Goal: Task Accomplishment & Management: Use online tool/utility

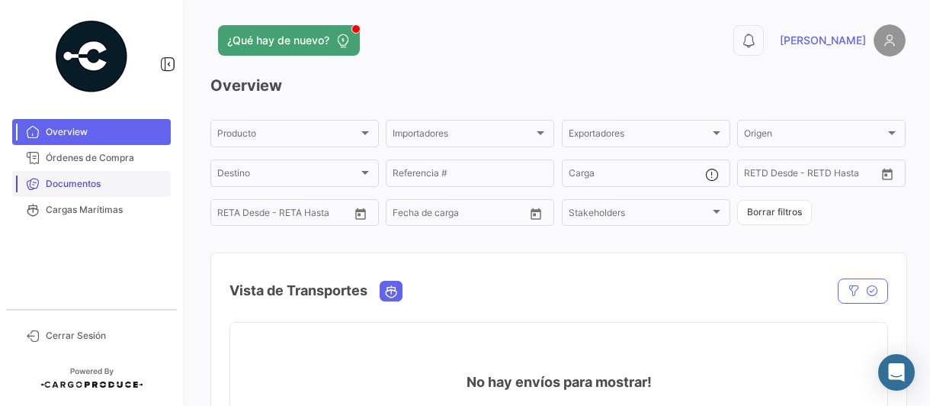
drag, startPoint x: 82, startPoint y: 185, endPoint x: 103, endPoint y: 185, distance: 21.4
click at [82, 185] on span "Documentos" at bounding box center [105, 184] width 119 height 14
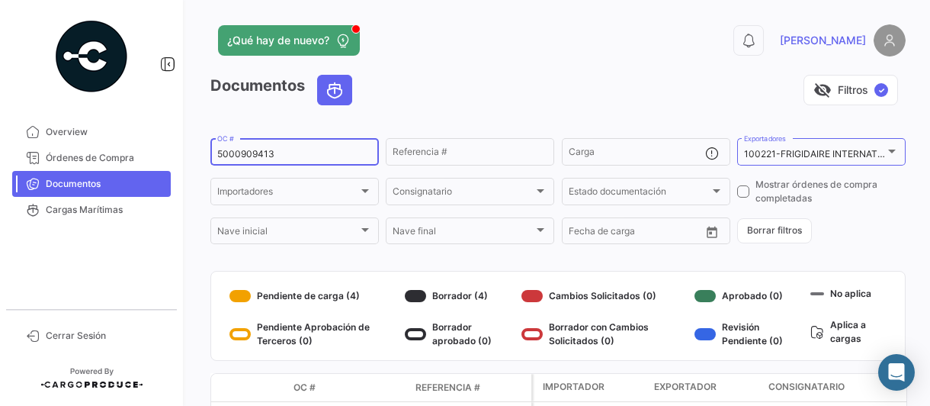
click at [308, 158] on input "5000909413" at bounding box center [294, 154] width 155 height 11
type input "5000914947"
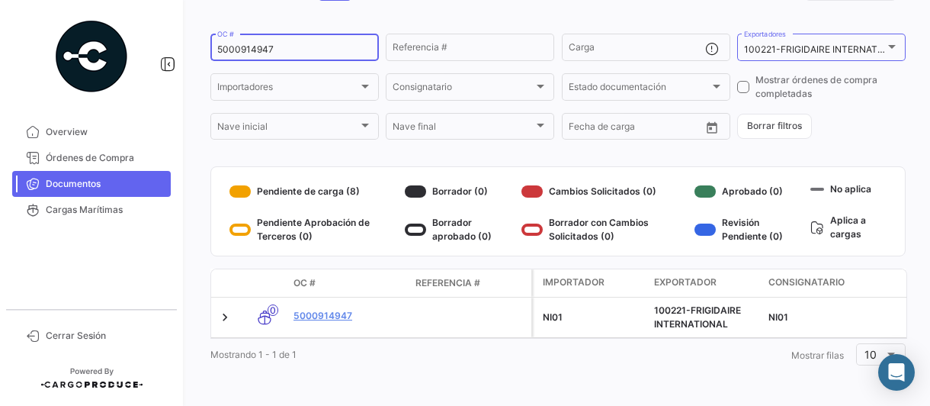
scroll to position [116, 0]
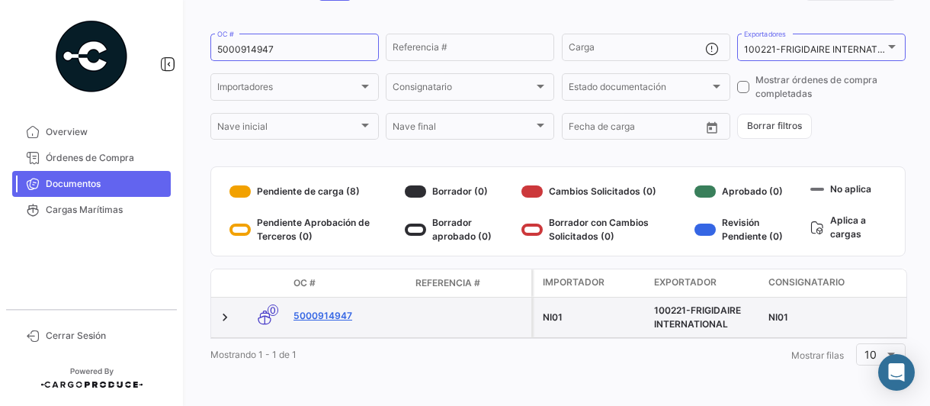
click at [343, 309] on link "5000914947" at bounding box center [349, 316] width 110 height 14
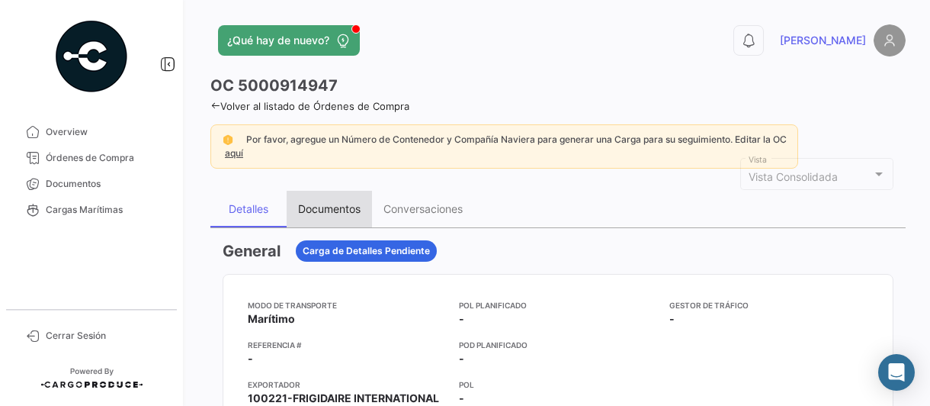
click at [333, 209] on div "Documentos" at bounding box center [329, 208] width 63 height 13
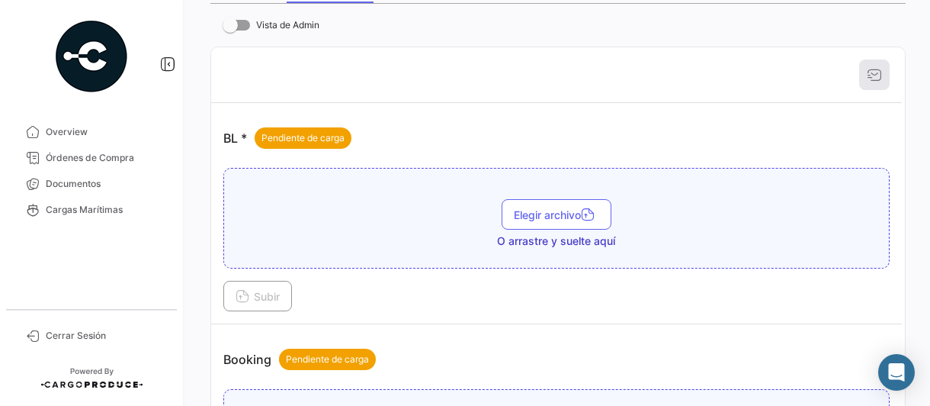
scroll to position [229, 0]
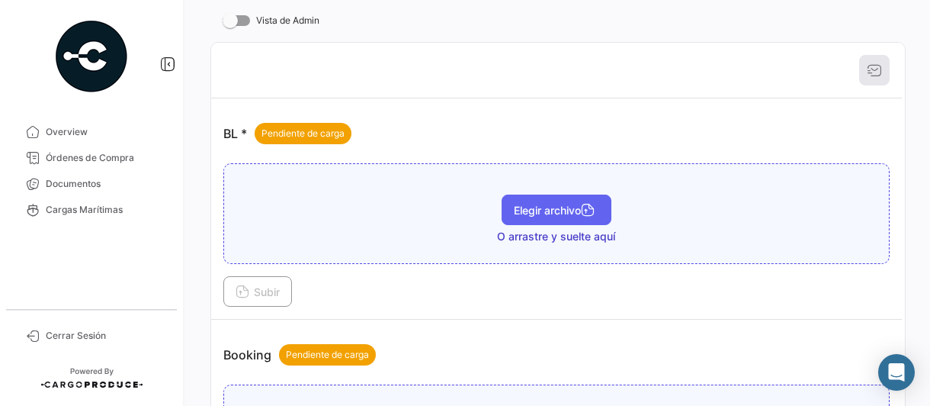
click at [528, 214] on span "Elegir archivo" at bounding box center [556, 210] width 85 height 13
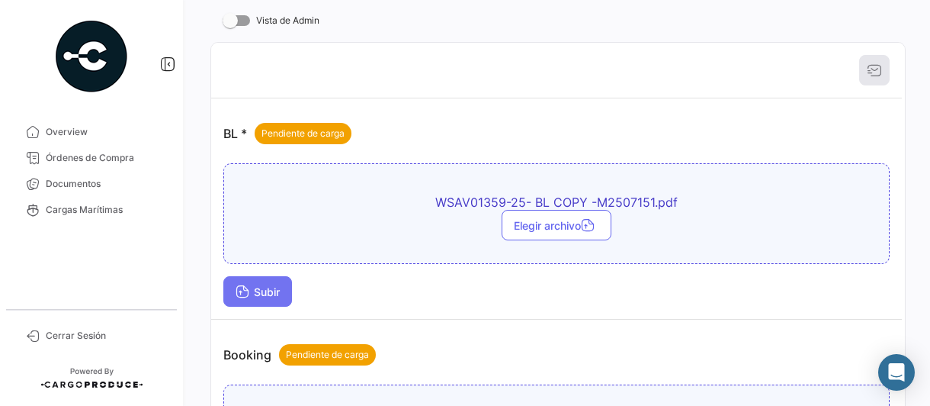
click at [264, 292] on span "Subir" at bounding box center [258, 291] width 44 height 13
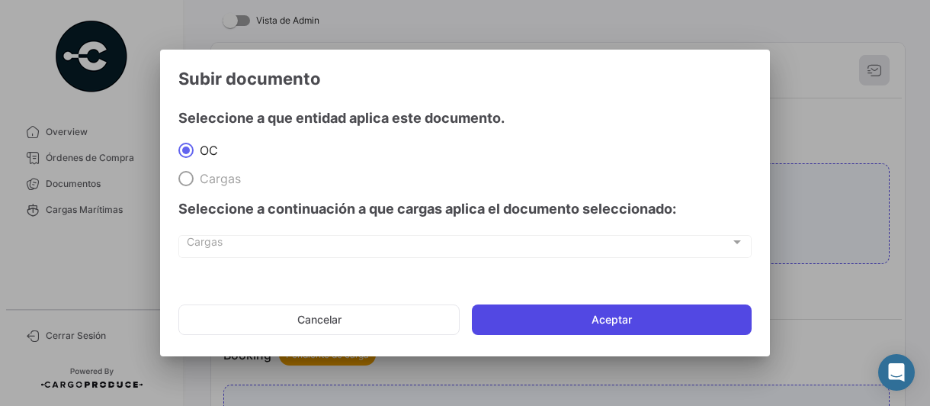
click at [487, 307] on button "Aceptar" at bounding box center [612, 319] width 280 height 31
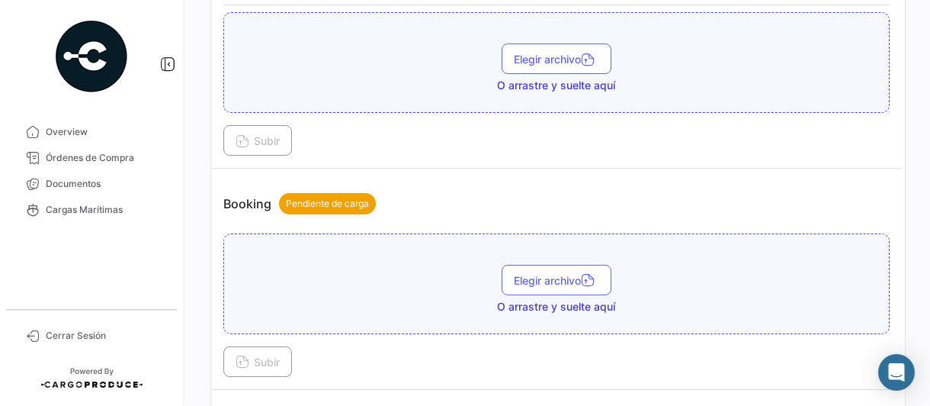
scroll to position [534, 0]
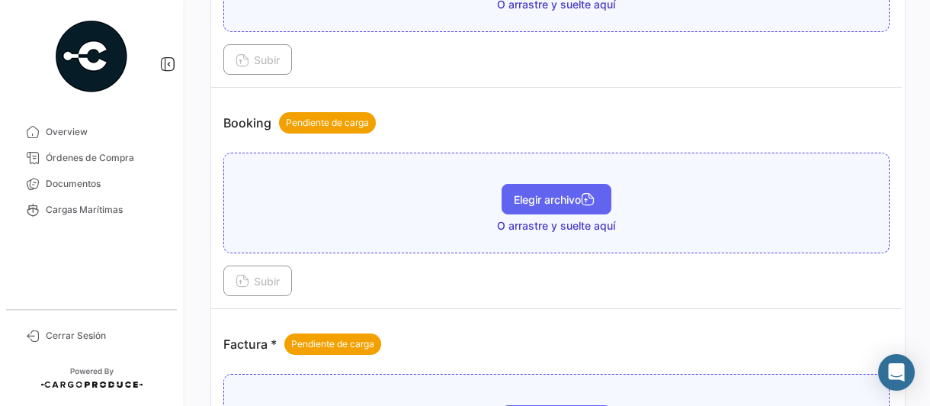
click at [560, 193] on span "Elegir archivo" at bounding box center [556, 199] width 85 height 13
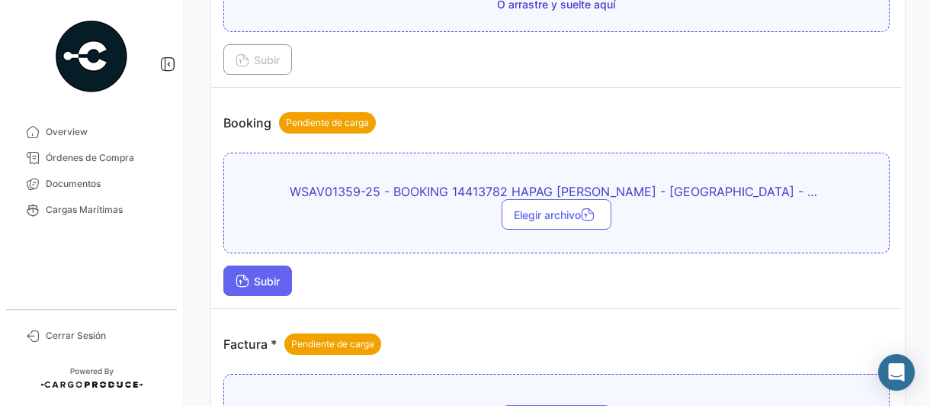
click at [258, 275] on span "Subir" at bounding box center [258, 281] width 44 height 13
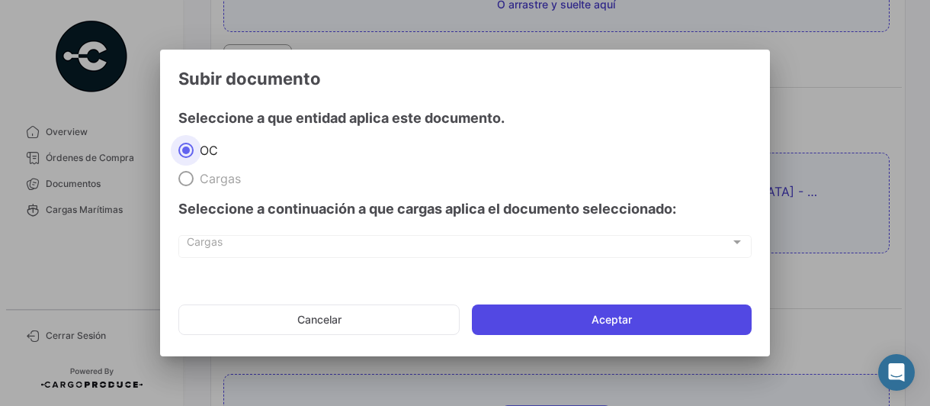
drag, startPoint x: 575, startPoint y: 317, endPoint x: 754, endPoint y: 317, distance: 178.5
click at [576, 317] on button "Aceptar" at bounding box center [612, 319] width 280 height 31
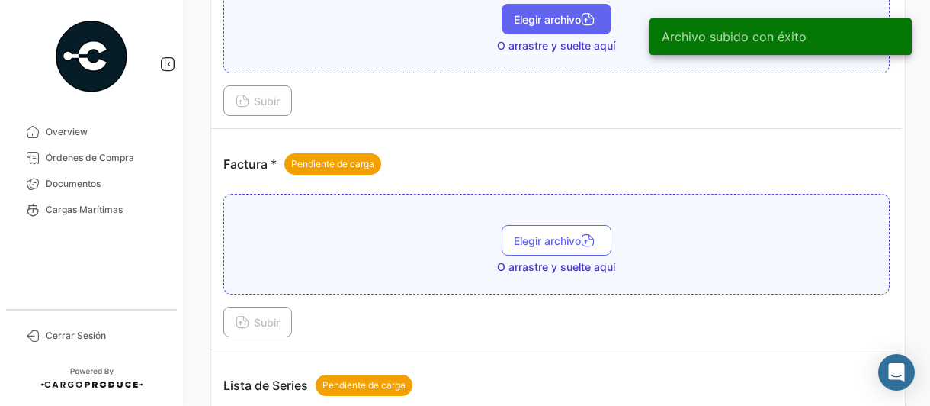
scroll to position [839, 0]
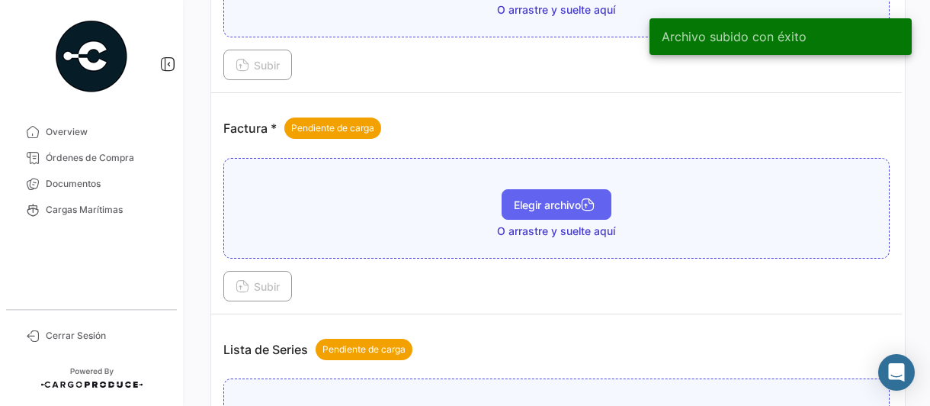
click at [527, 201] on span "Elegir archivo" at bounding box center [556, 204] width 85 height 13
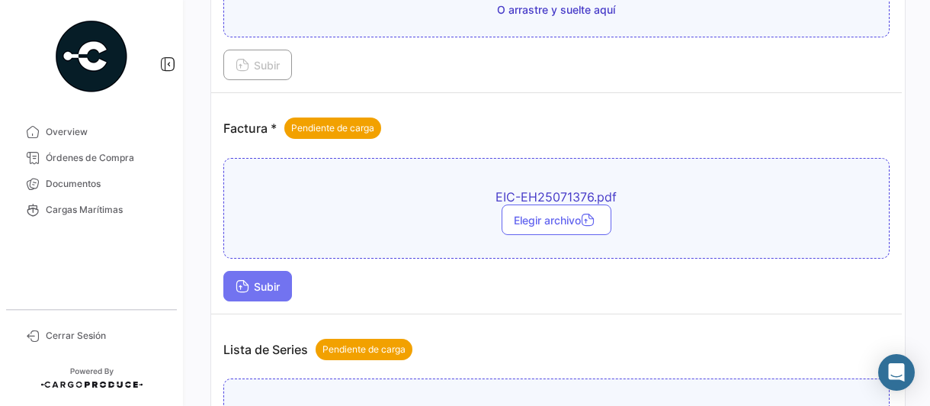
click at [270, 282] on span "Subir" at bounding box center [258, 286] width 44 height 13
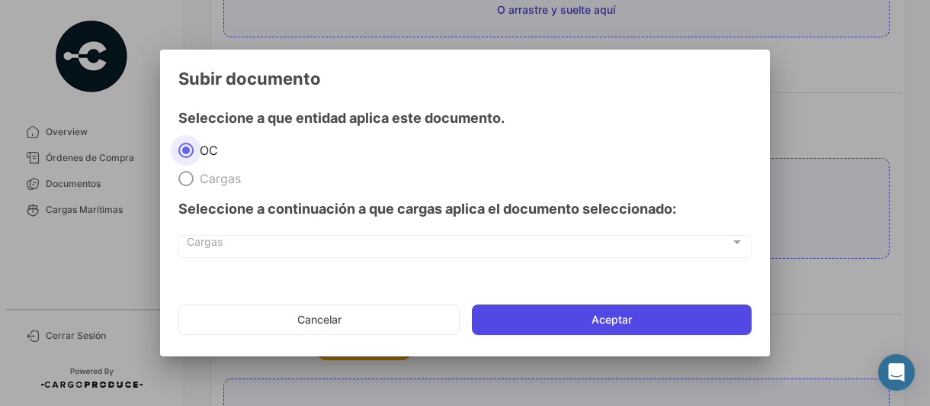
click at [538, 321] on button "Aceptar" at bounding box center [612, 319] width 280 height 31
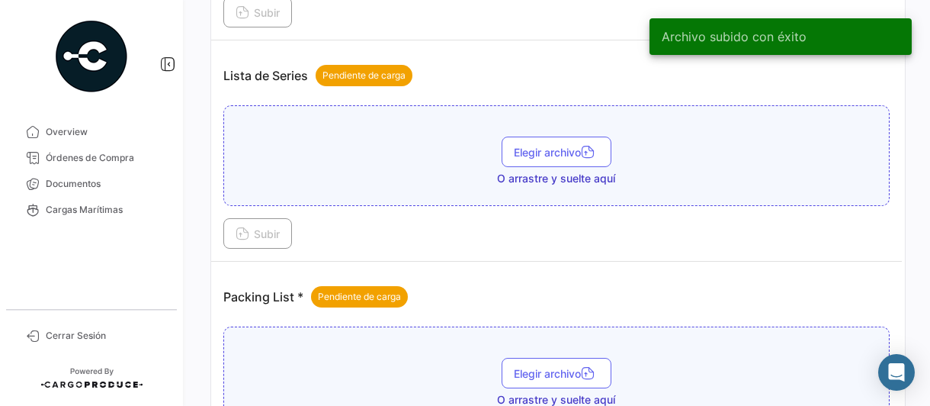
scroll to position [1220, 0]
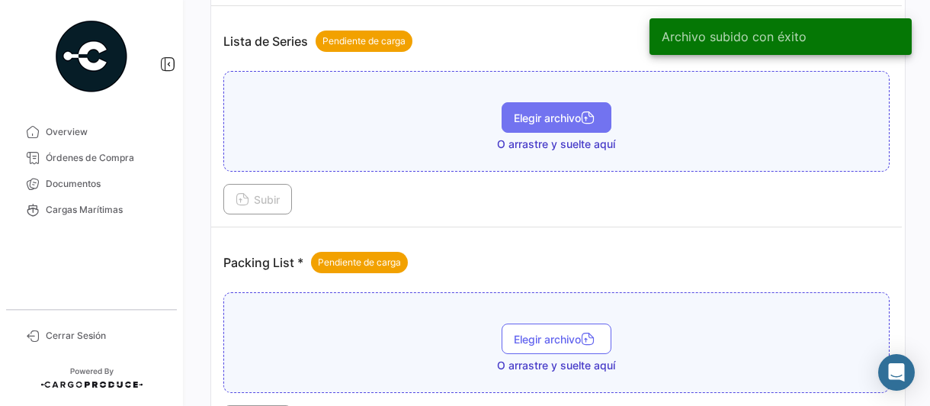
click at [551, 111] on span "Elegir archivo" at bounding box center [556, 117] width 85 height 13
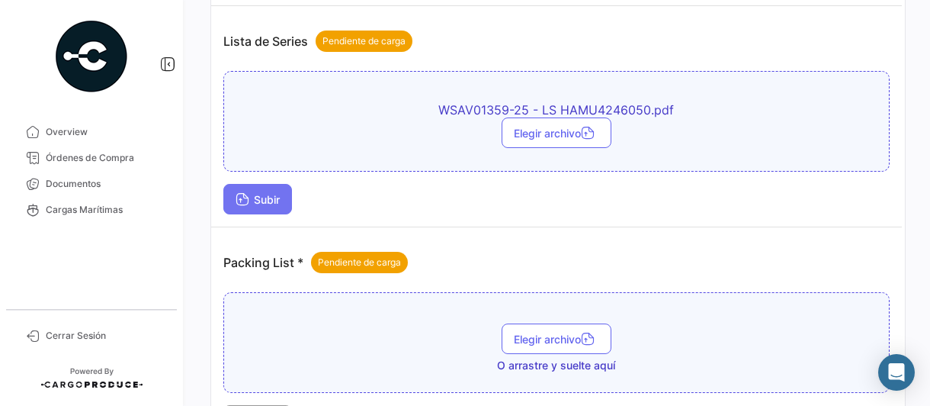
click at [262, 194] on button "Subir" at bounding box center [257, 199] width 69 height 31
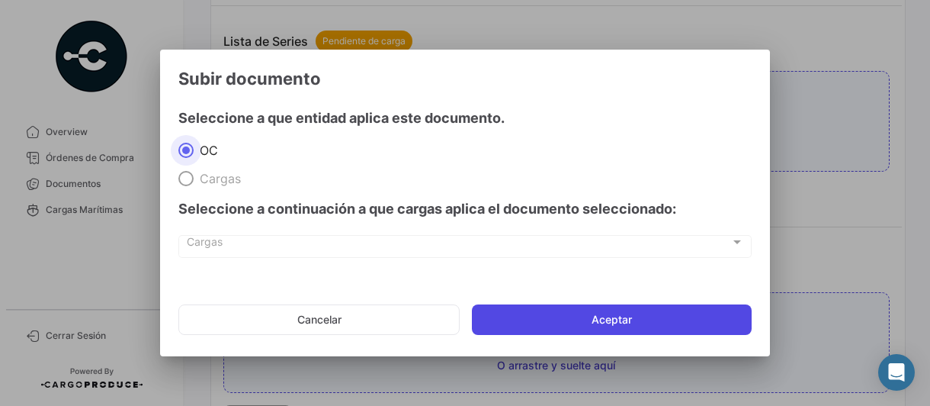
click at [528, 307] on button "Aceptar" at bounding box center [612, 319] width 280 height 31
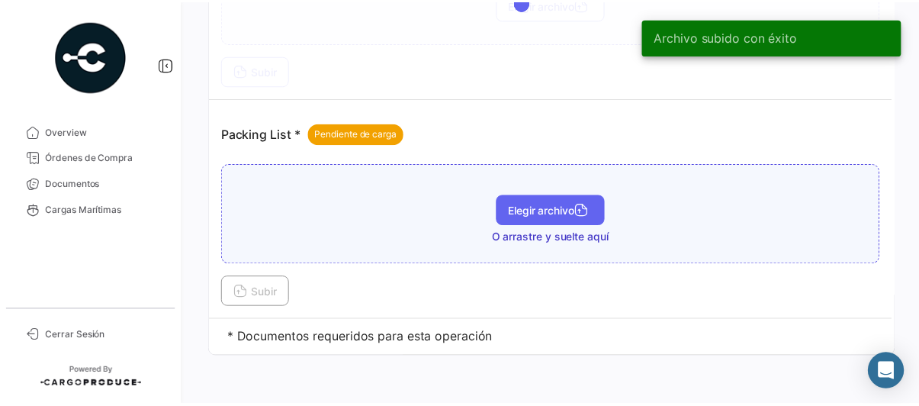
scroll to position [1346, 0]
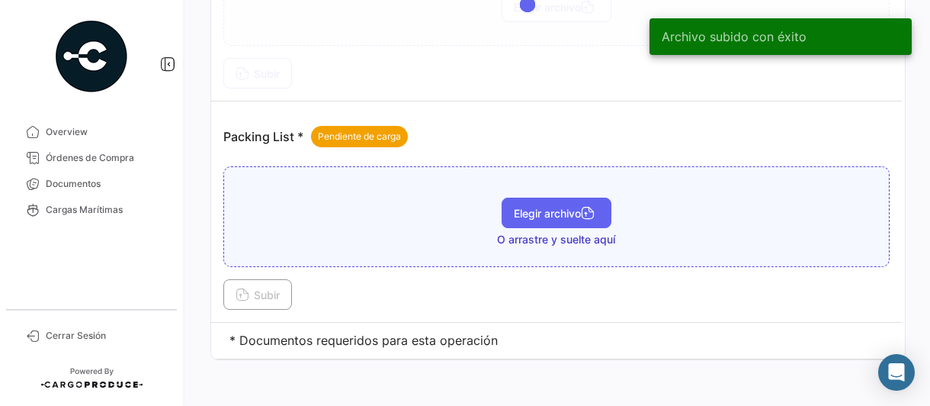
click at [543, 207] on span "Elegir archivo" at bounding box center [556, 213] width 85 height 13
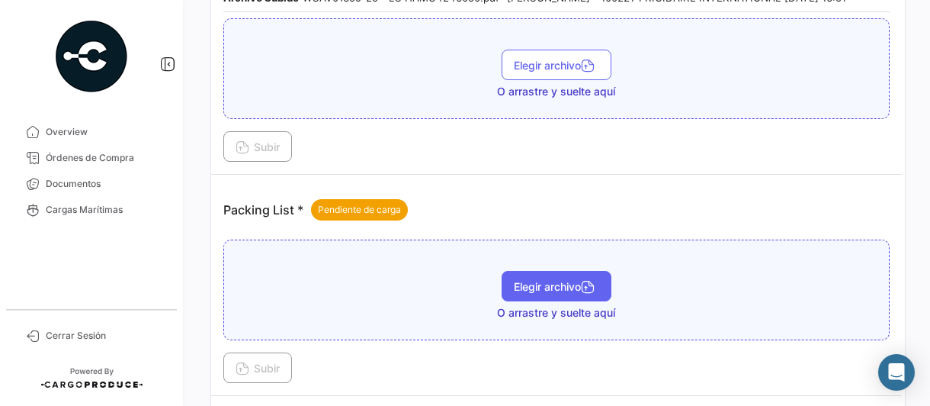
click at [514, 280] on span "Elegir archivo" at bounding box center [556, 286] width 85 height 13
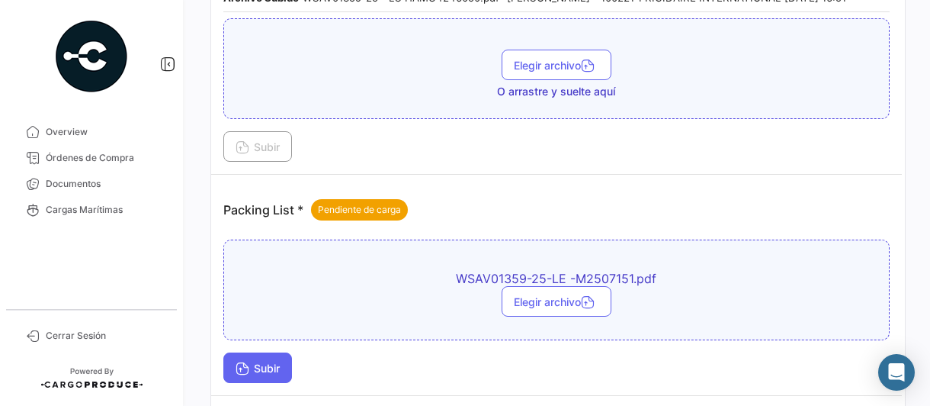
click at [267, 362] on span "Subir" at bounding box center [258, 368] width 44 height 13
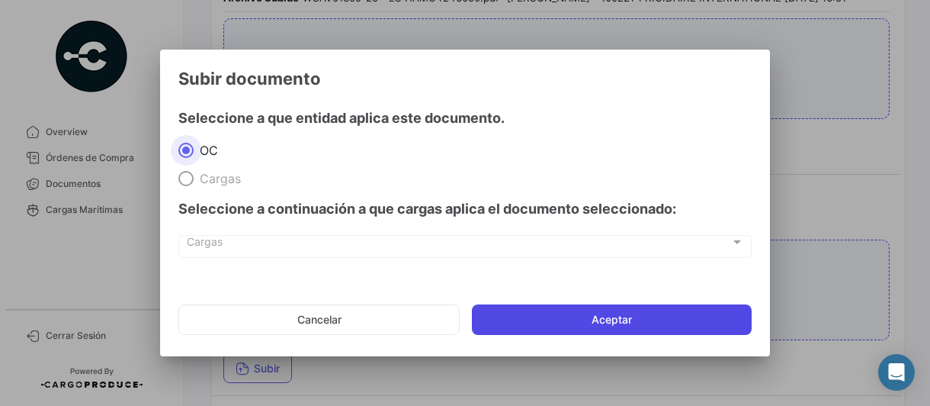
click at [530, 326] on button "Aceptar" at bounding box center [612, 319] width 280 height 31
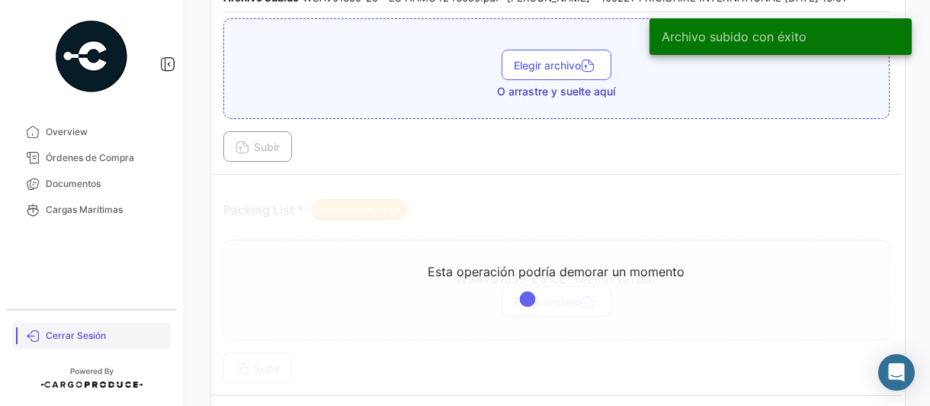
click at [49, 333] on span "Cerrar Sesión" at bounding box center [105, 336] width 119 height 14
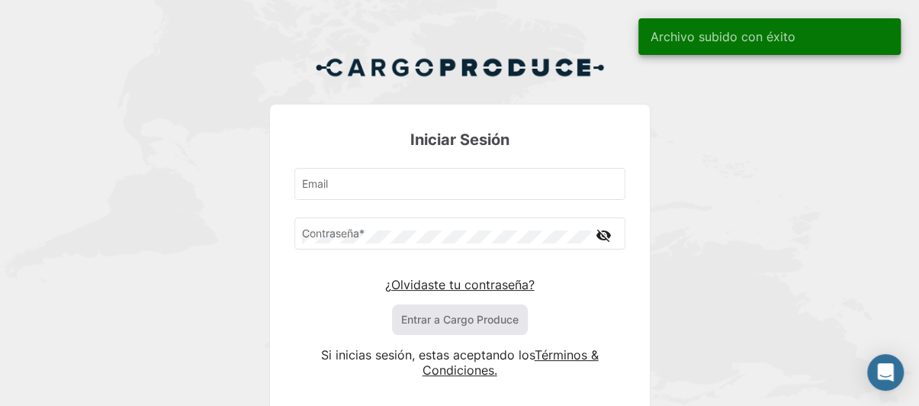
type input "[PERSON_NAME][EMAIL_ADDRESS][PERSON_NAME][DOMAIN_NAME]"
